Goal: Transaction & Acquisition: Purchase product/service

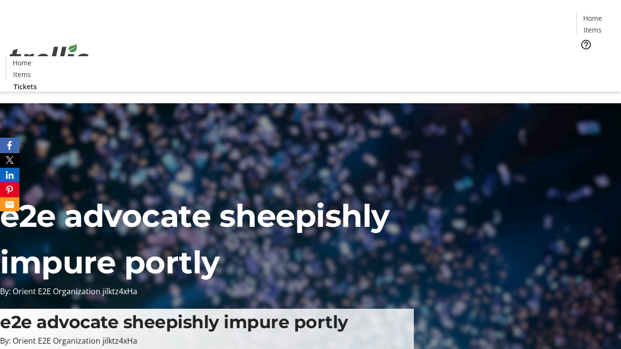
click at [584, 56] on span "Tickets" at bounding box center [595, 61] width 23 height 10
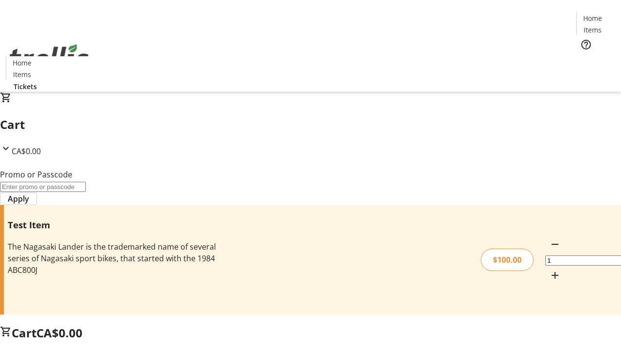
type input "FLAT"
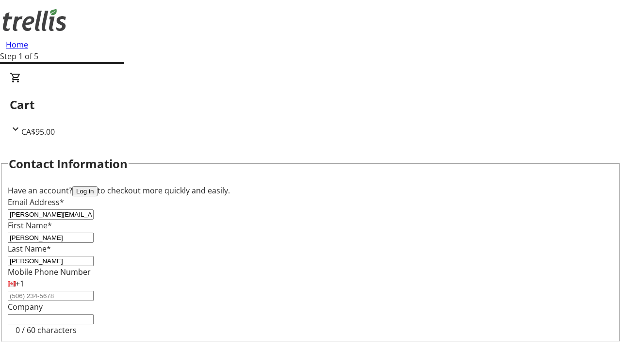
type input "[PERSON_NAME]"
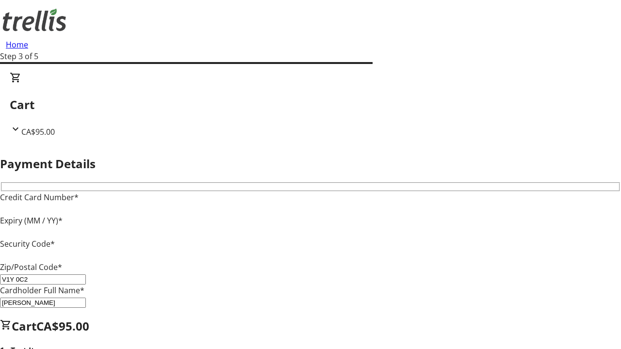
type input "V1Y 0C2"
